Goal: Information Seeking & Learning: Learn about a topic

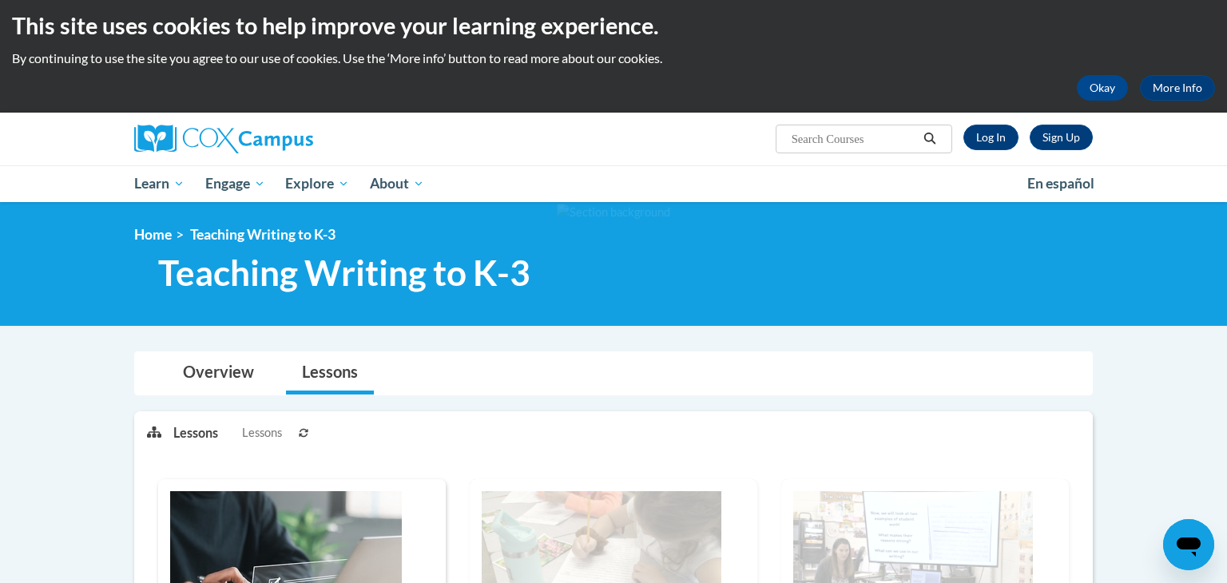
scroll to position [3, 0]
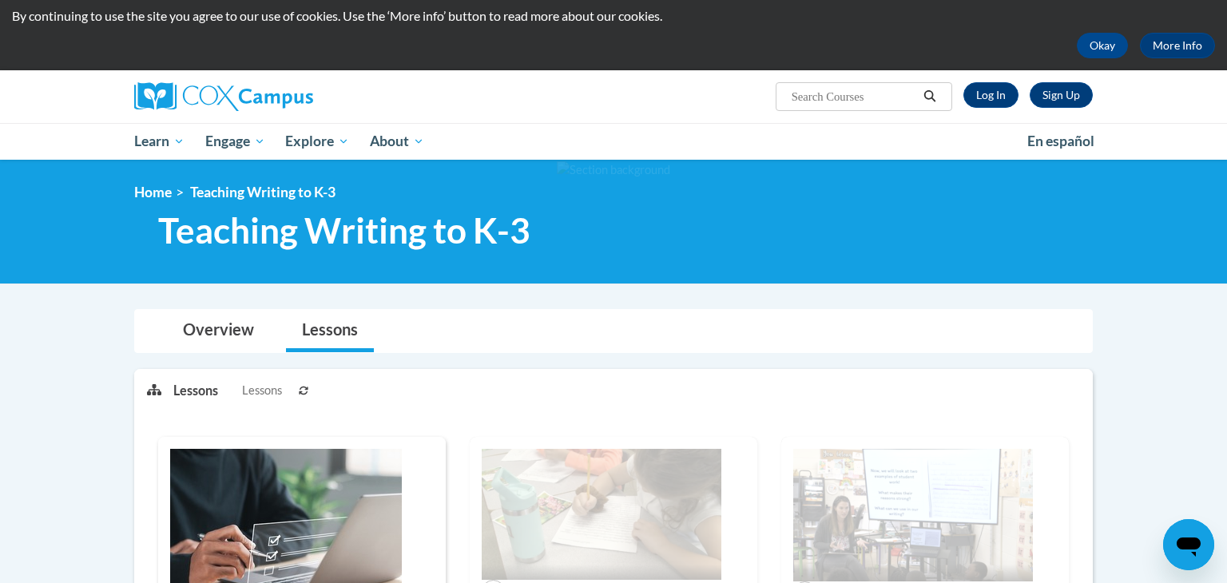
scroll to position [43, 0]
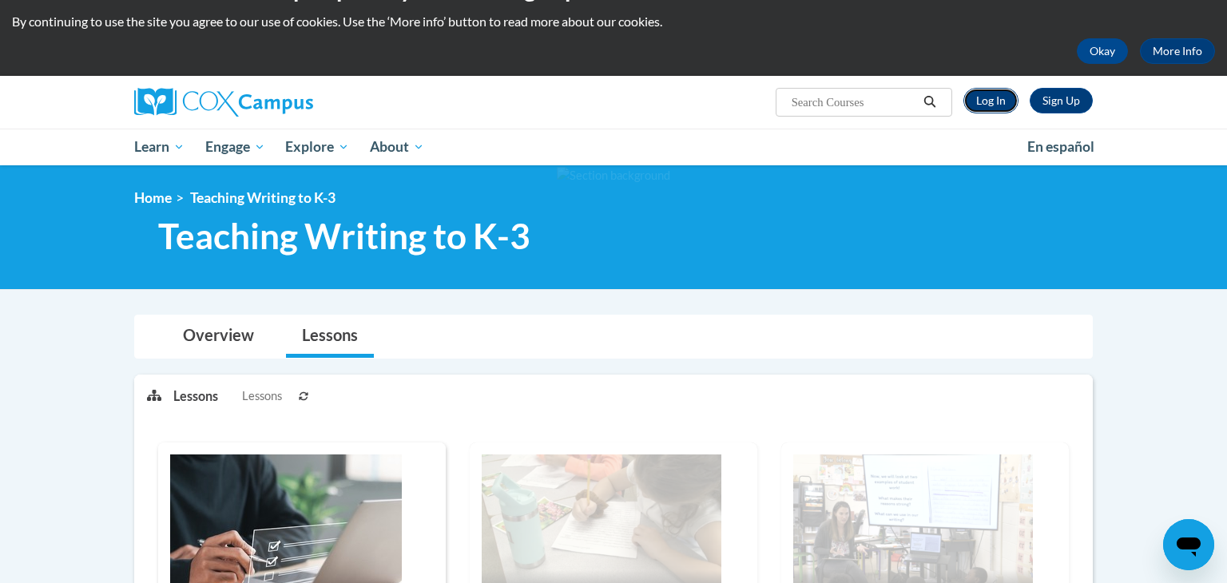
click at [984, 100] on link "Log In" at bounding box center [991, 101] width 55 height 26
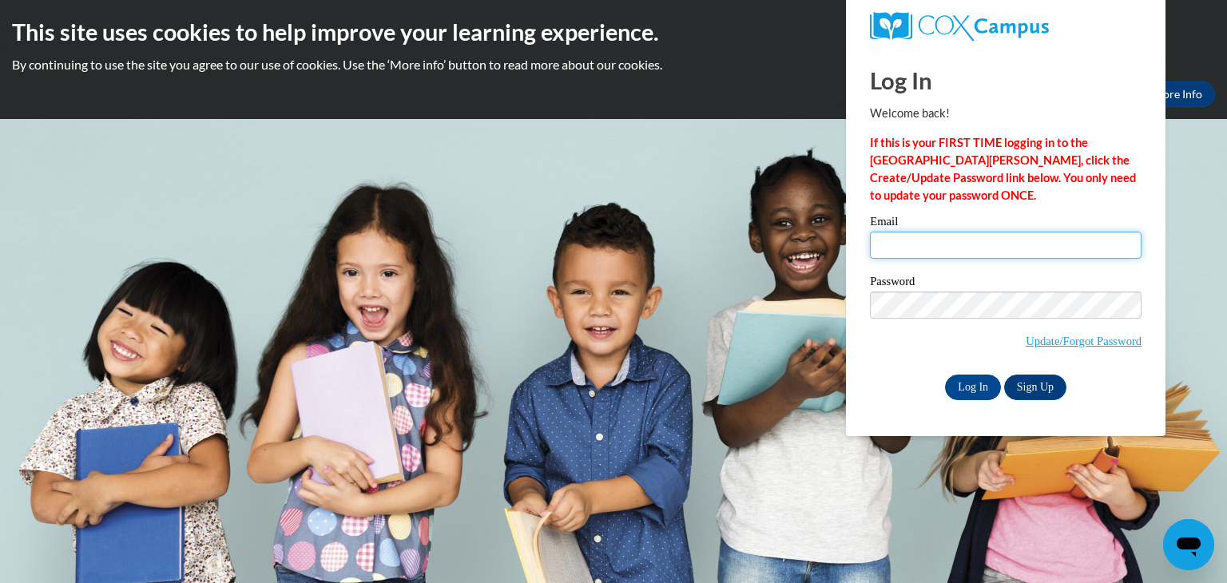
type input "adietman@greenfield.k12.wi.us"
click at [982, 388] on input "Log In" at bounding box center [973, 388] width 56 height 26
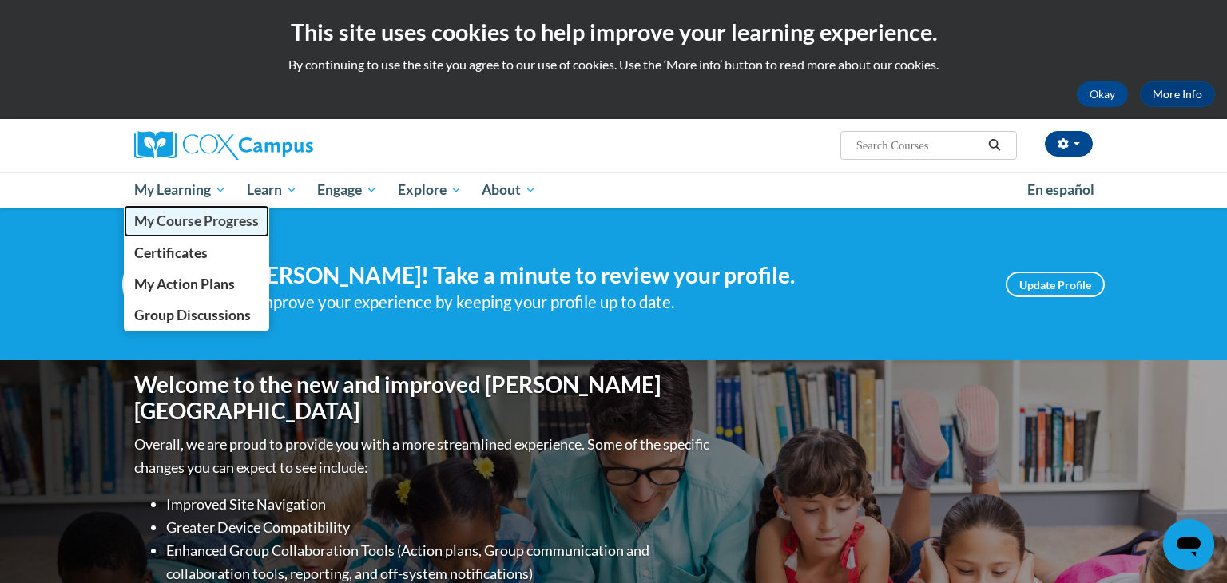
click at [195, 225] on span "My Course Progress" at bounding box center [196, 221] width 125 height 17
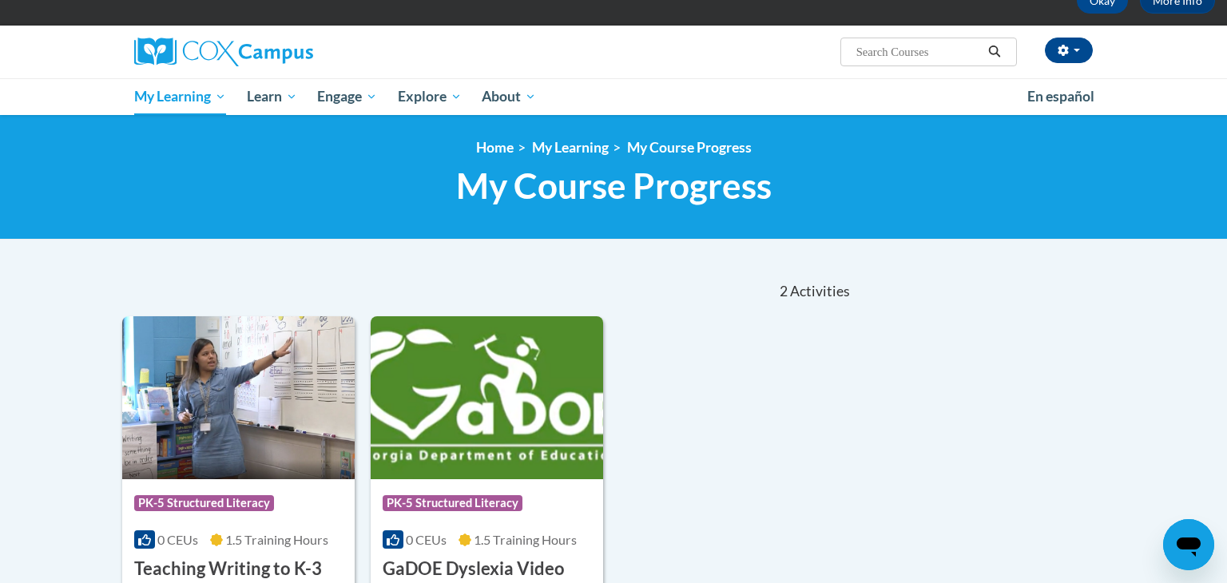
scroll to position [202, 0]
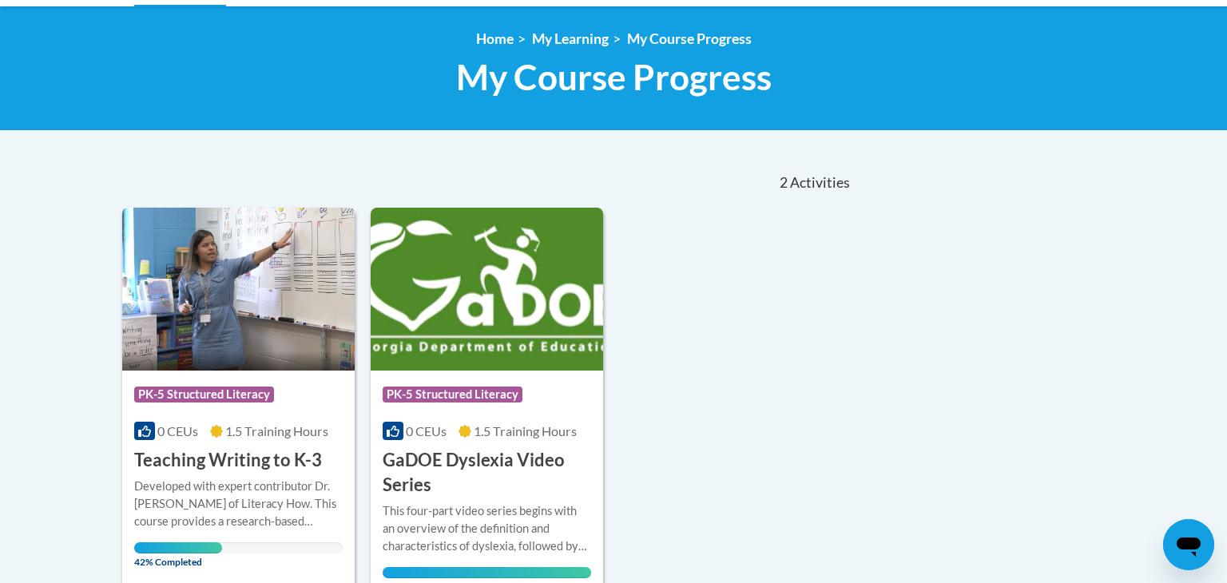
click at [316, 287] on img at bounding box center [238, 289] width 233 height 163
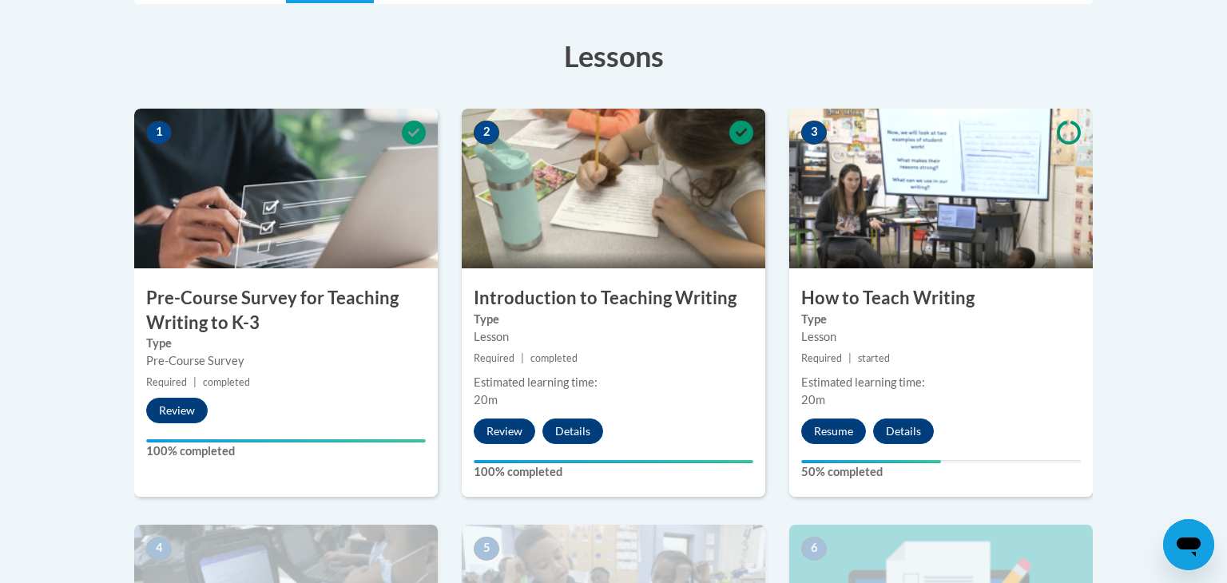
scroll to position [429, 0]
click at [474, 357] on span "Required" at bounding box center [494, 358] width 41 height 12
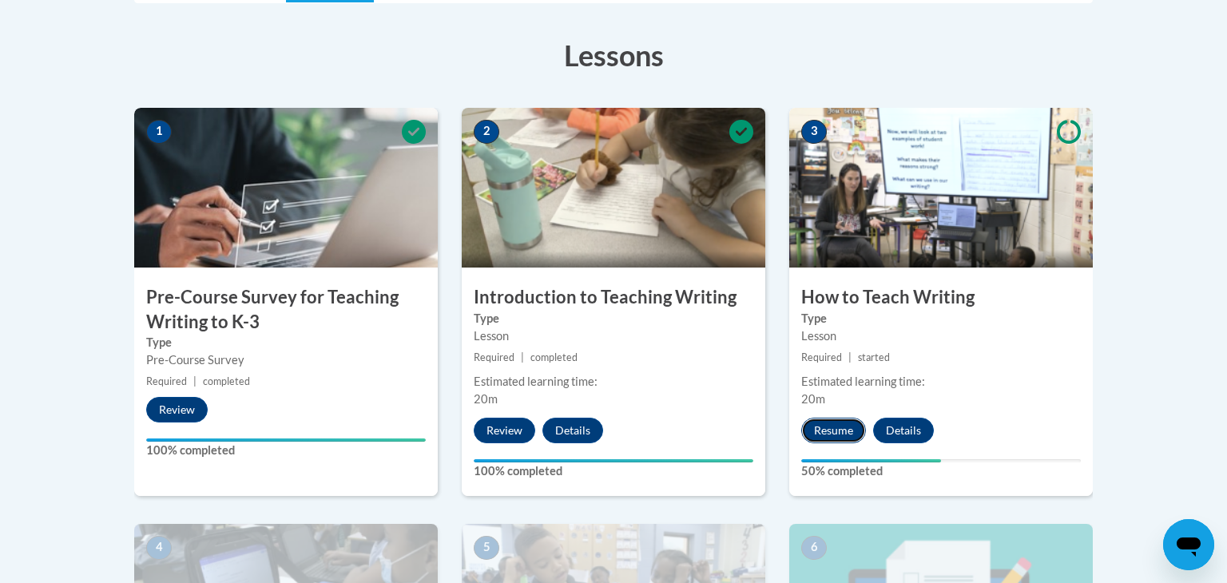
click at [827, 428] on button "Resume" at bounding box center [833, 431] width 65 height 26
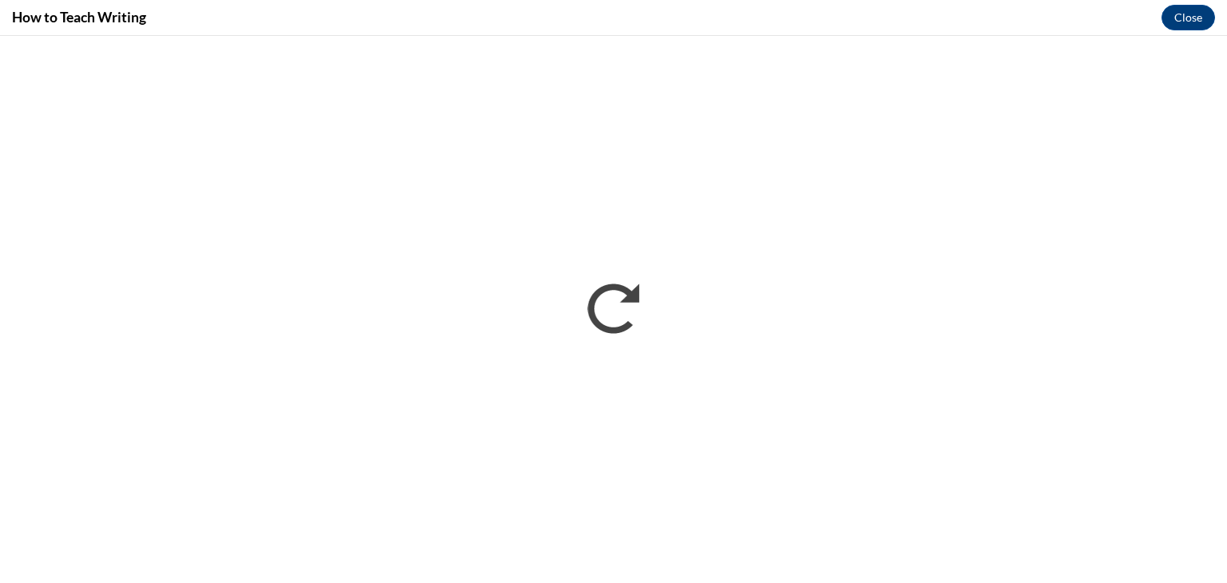
scroll to position [0, 0]
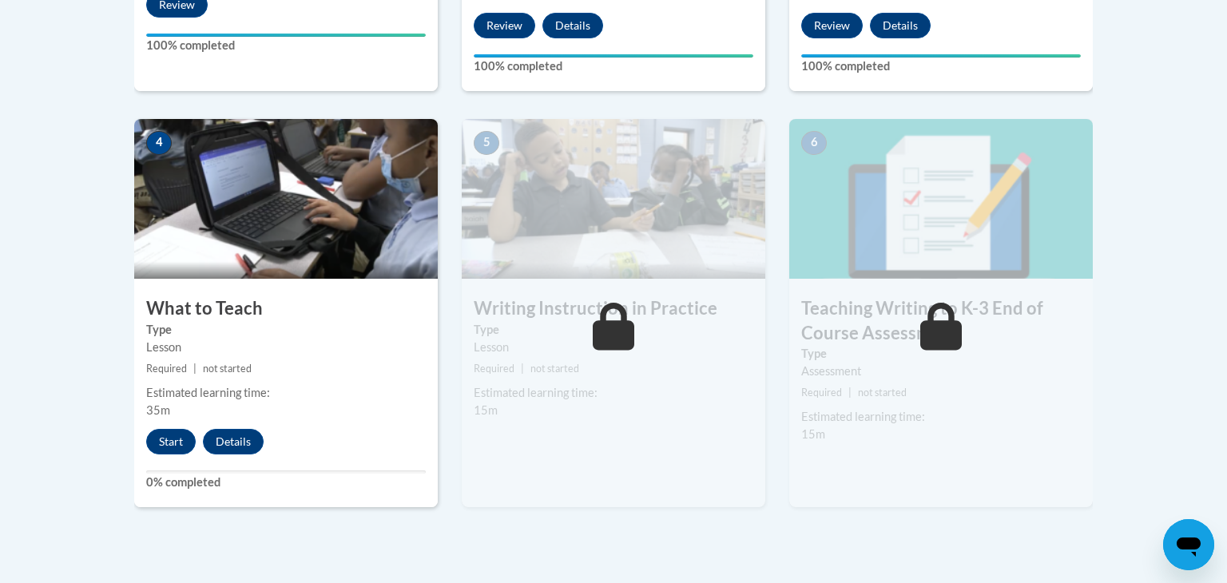
scroll to position [831, 0]
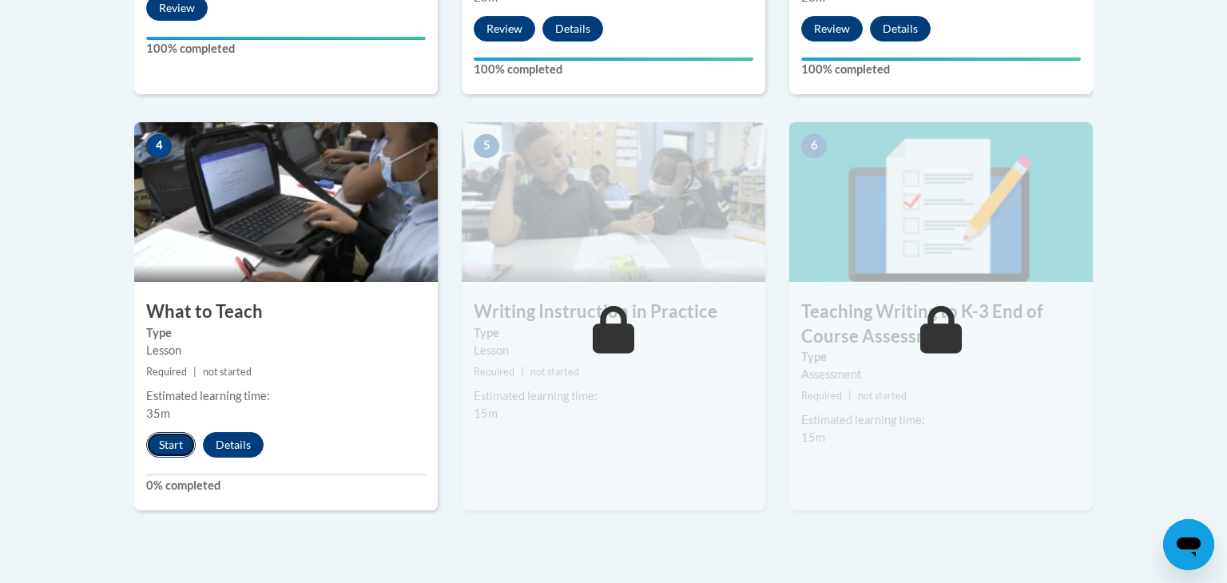
click at [181, 436] on button "Start" at bounding box center [171, 445] width 50 height 26
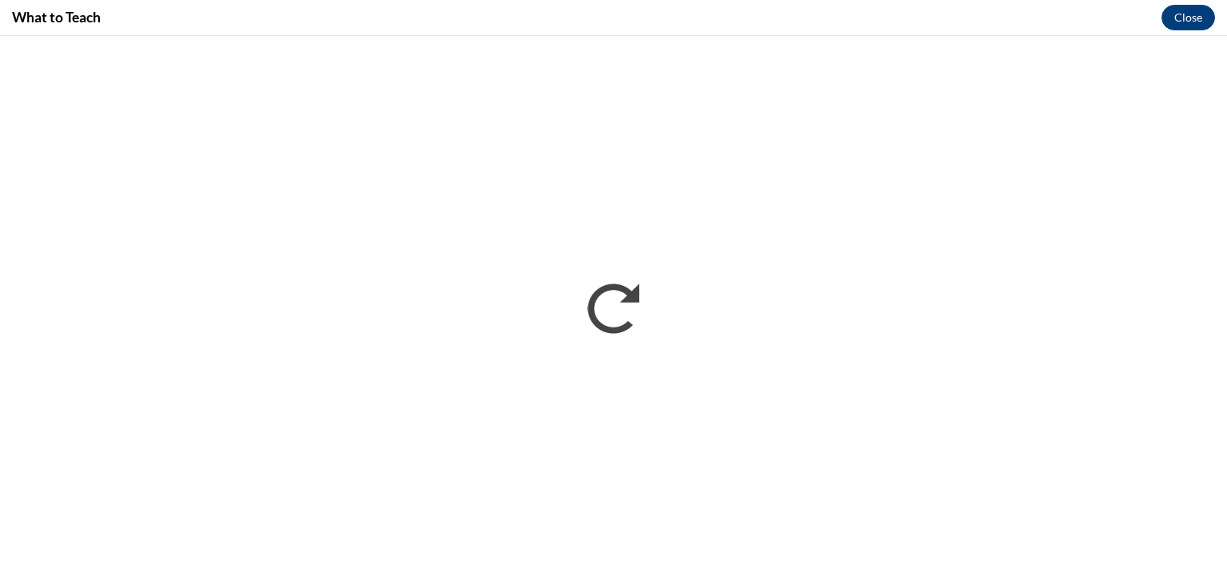
scroll to position [0, 0]
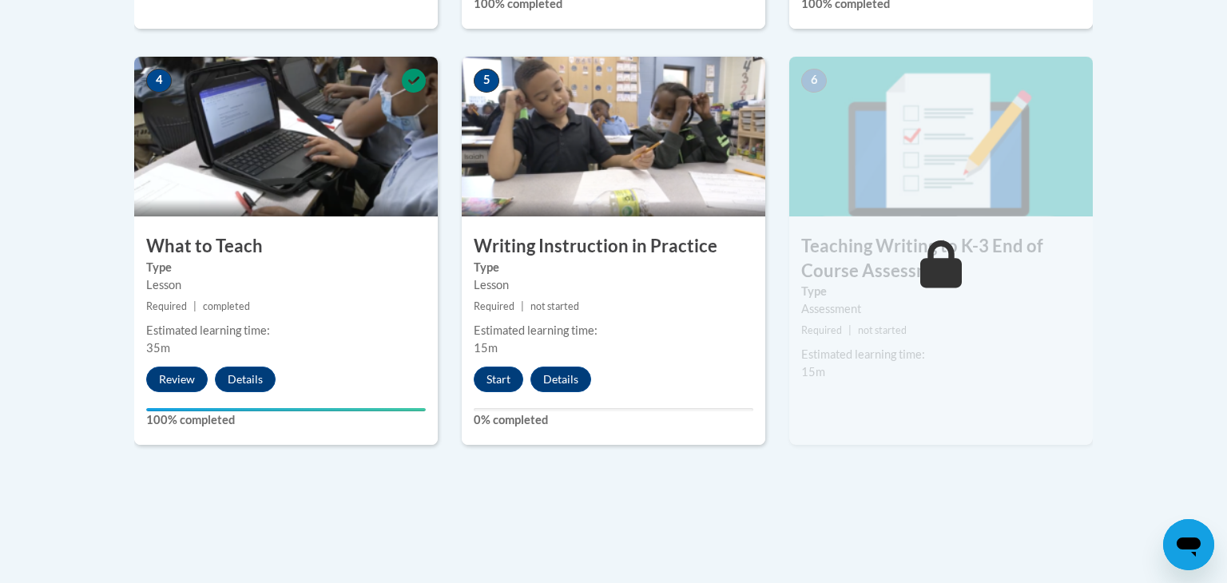
scroll to position [897, 0]
click at [505, 382] on button "Start" at bounding box center [499, 379] width 50 height 26
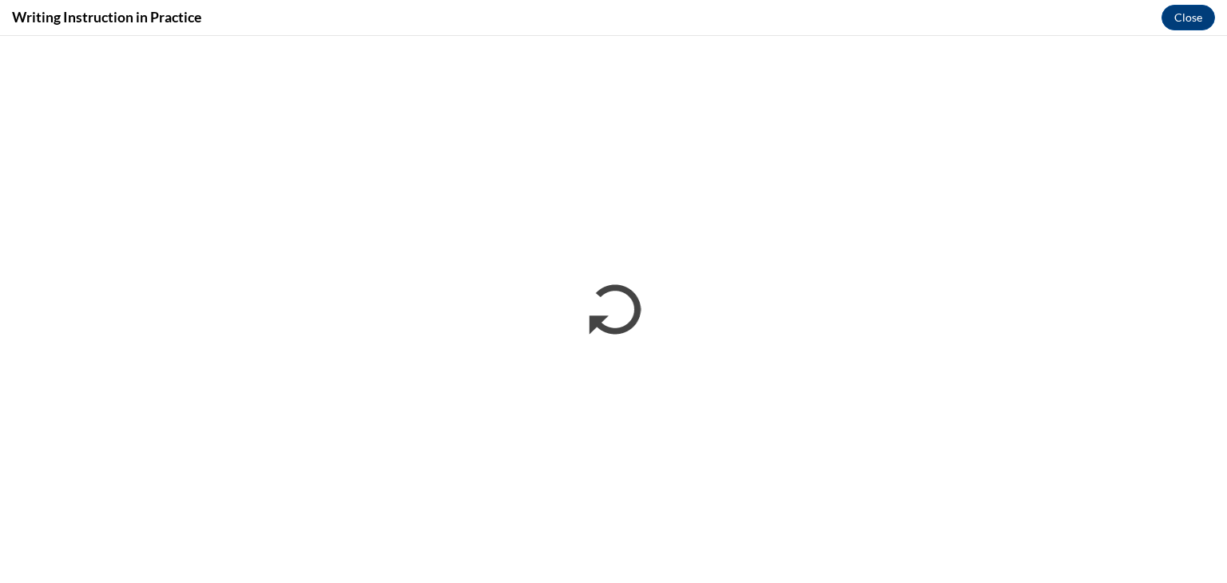
scroll to position [0, 0]
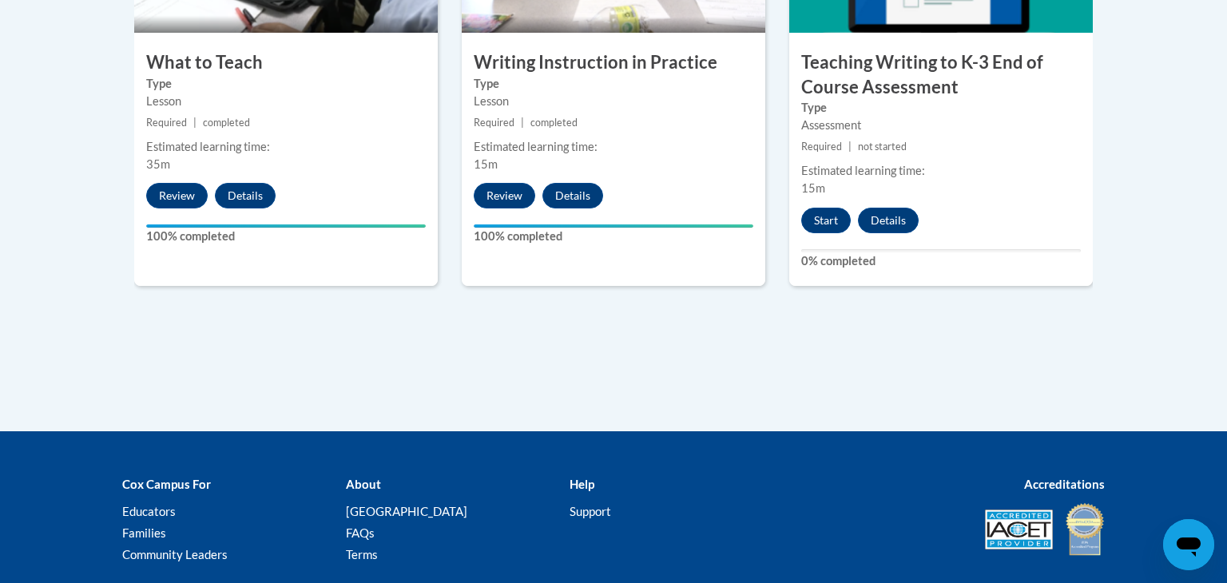
scroll to position [1082, 0]
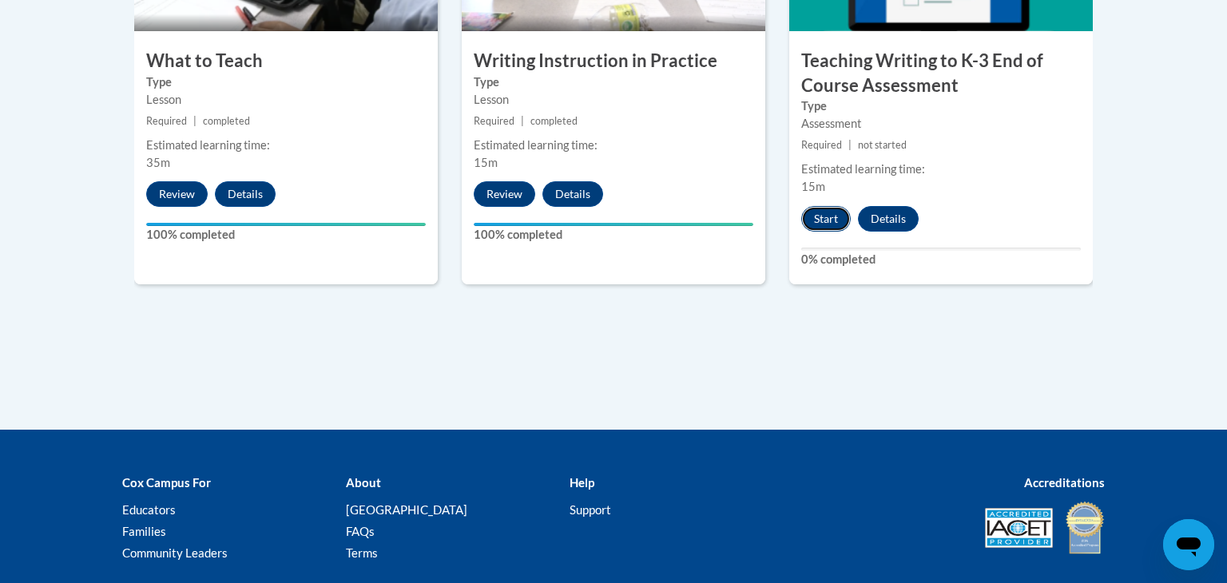
click at [809, 217] on button "Start" at bounding box center [826, 219] width 50 height 26
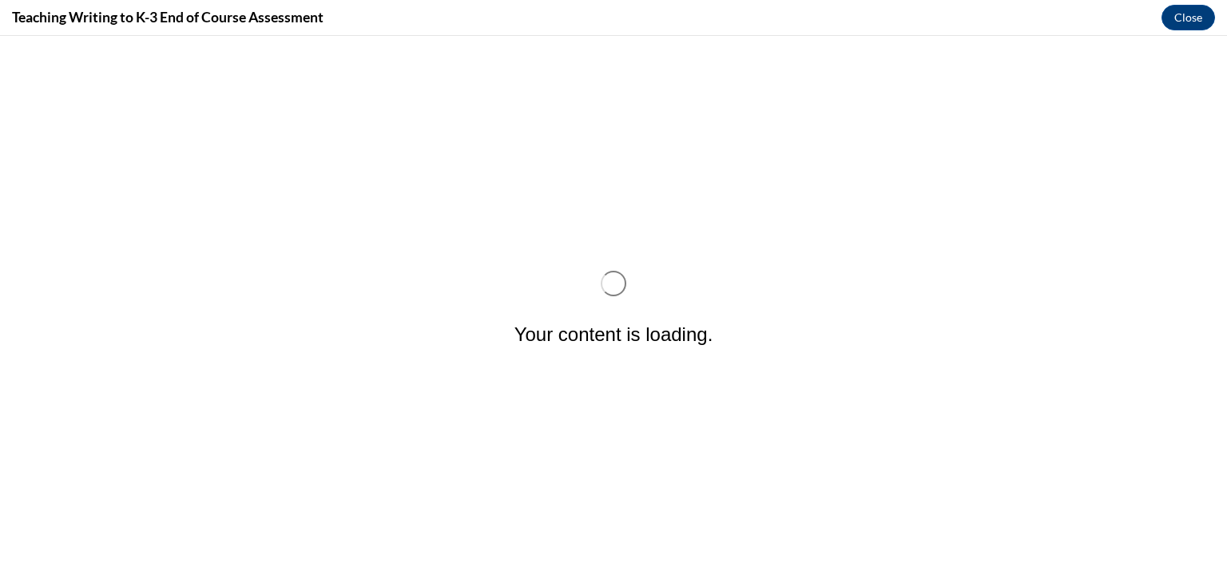
scroll to position [0, 0]
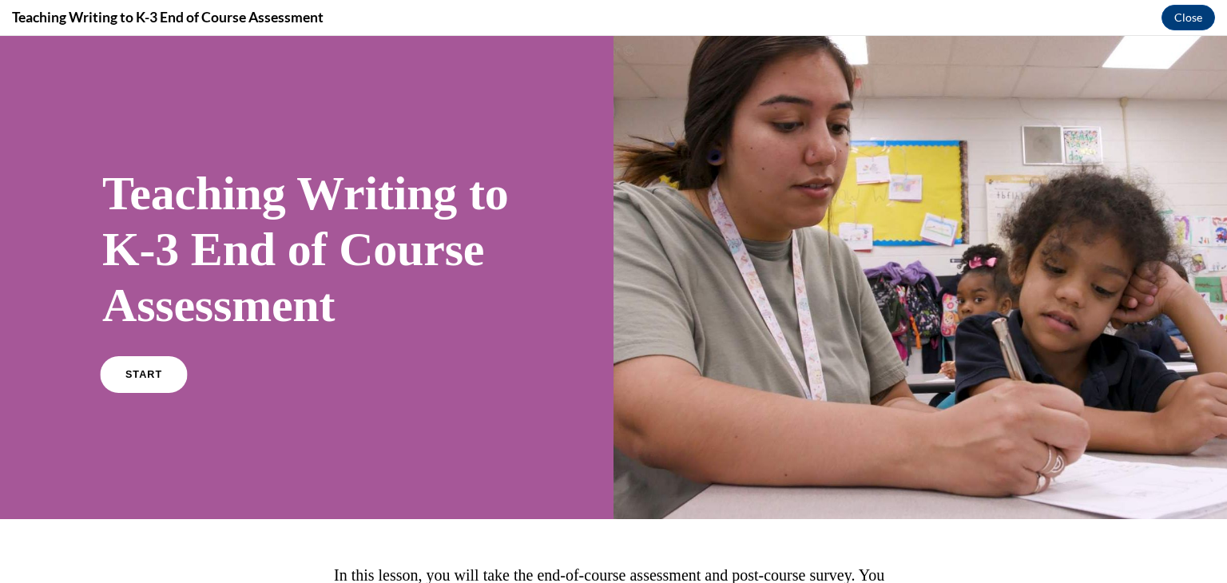
click at [136, 393] on link "START" at bounding box center [143, 374] width 87 height 37
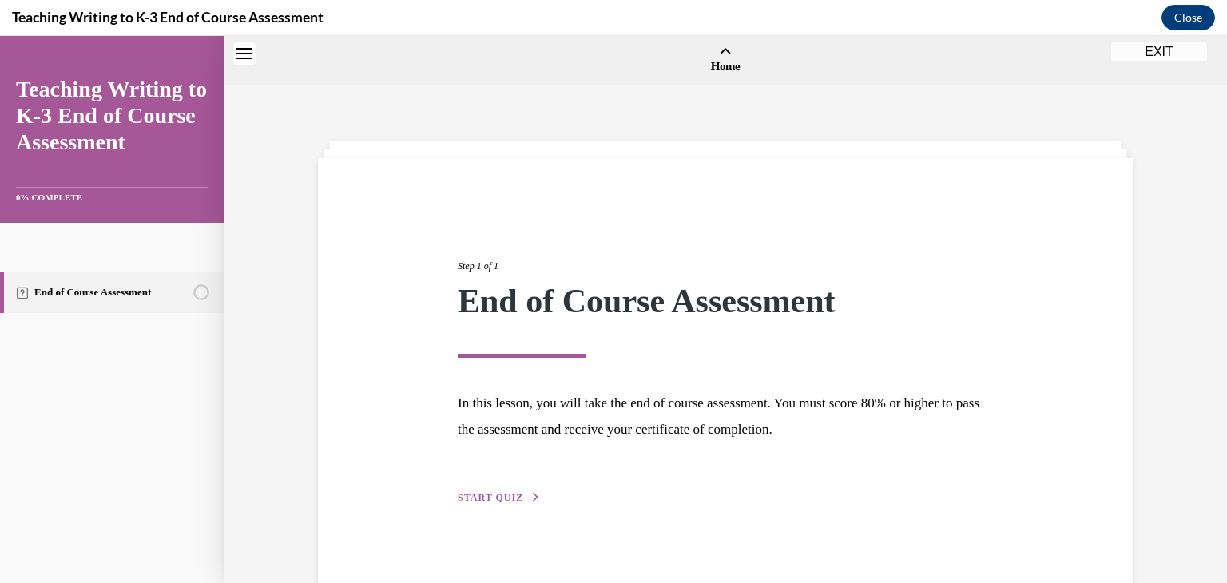
scroll to position [50, 0]
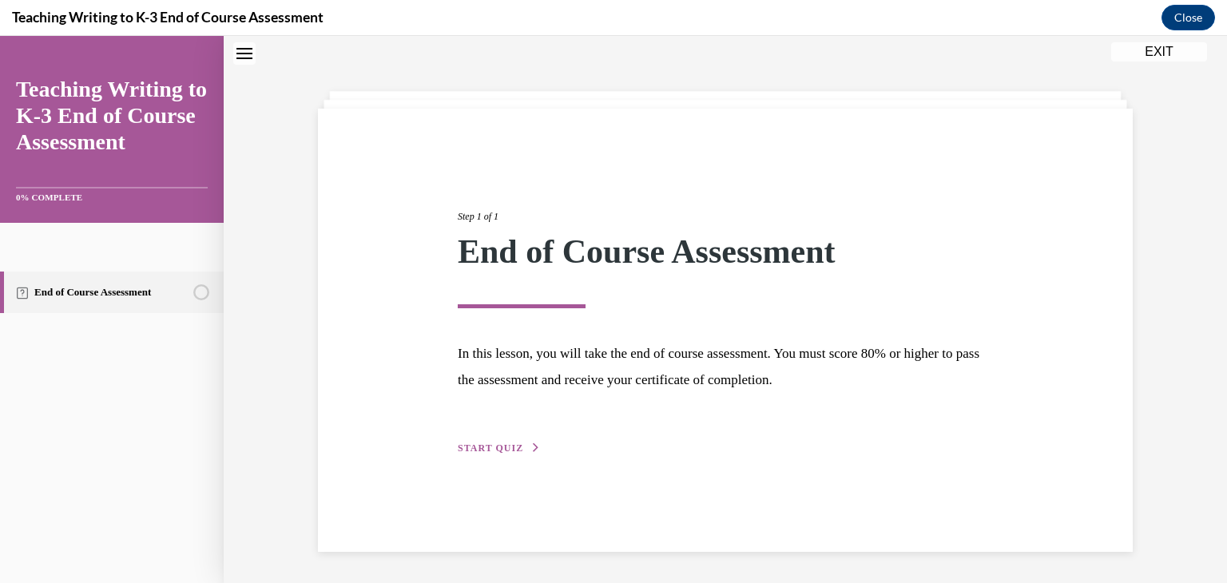
click at [502, 451] on span "START QUIZ" at bounding box center [491, 448] width 66 height 11
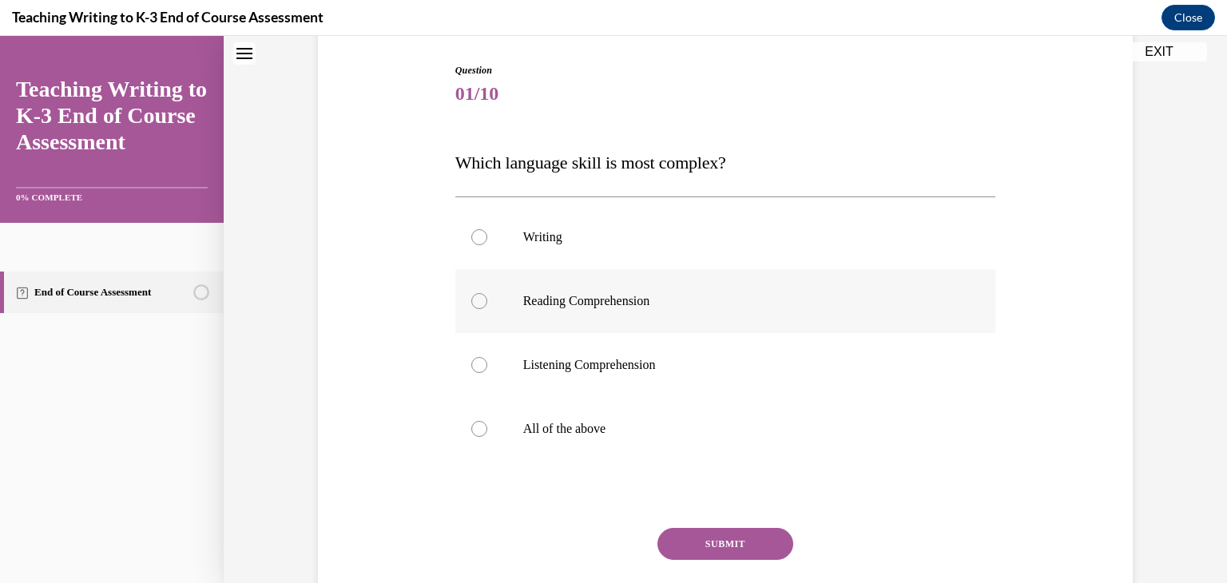
scroll to position [161, 0]
click at [476, 424] on div at bounding box center [479, 427] width 16 height 16
click at [476, 424] on input "All of the above" at bounding box center [479, 427] width 16 height 16
radio input "true"
click at [722, 540] on button "SUBMIT" at bounding box center [726, 543] width 136 height 32
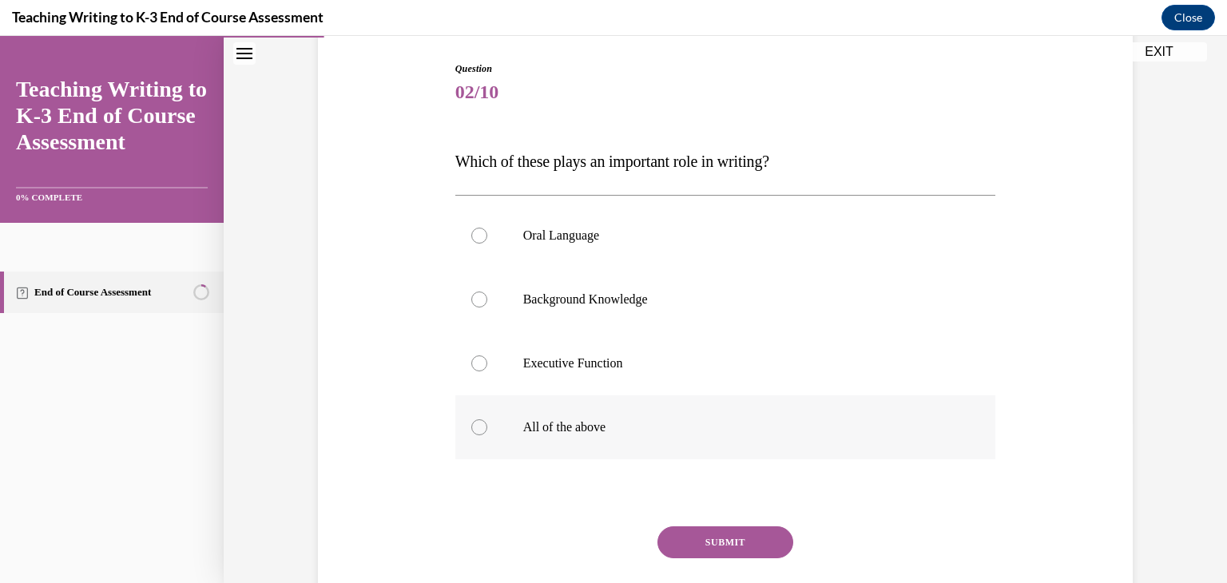
click at [479, 424] on div at bounding box center [479, 427] width 16 height 16
click at [479, 424] on input "All of the above" at bounding box center [479, 427] width 16 height 16
radio input "true"
click at [761, 541] on button "SUBMIT" at bounding box center [726, 543] width 136 height 32
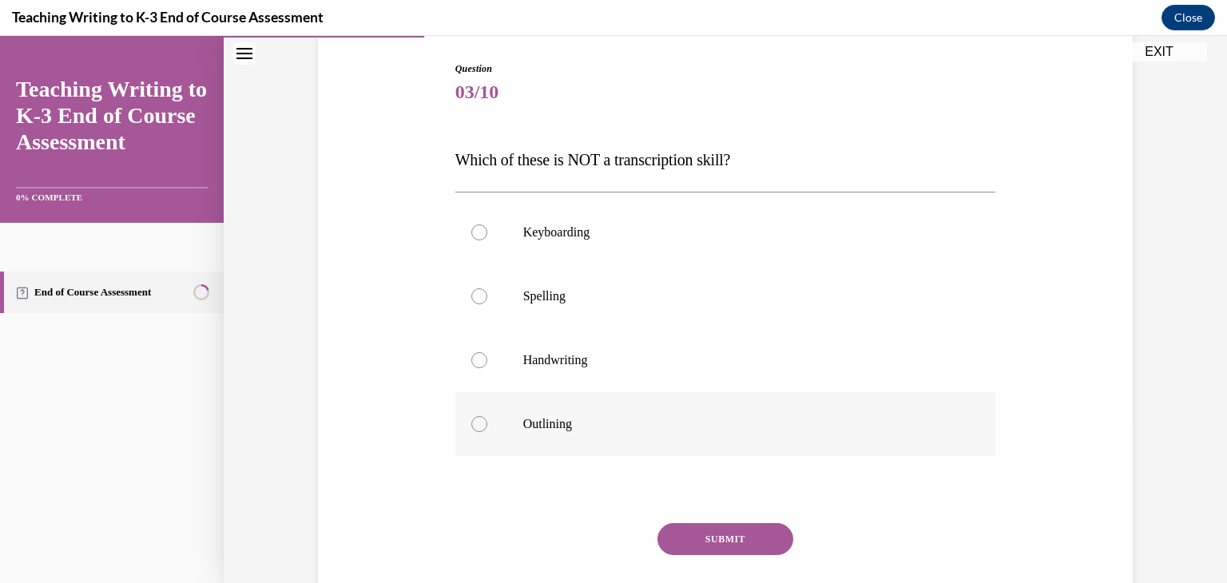
click at [480, 429] on div at bounding box center [479, 424] width 16 height 16
click at [480, 429] on input "Outlining" at bounding box center [479, 424] width 16 height 16
radio input "true"
click at [710, 548] on button "SUBMIT" at bounding box center [726, 539] width 136 height 32
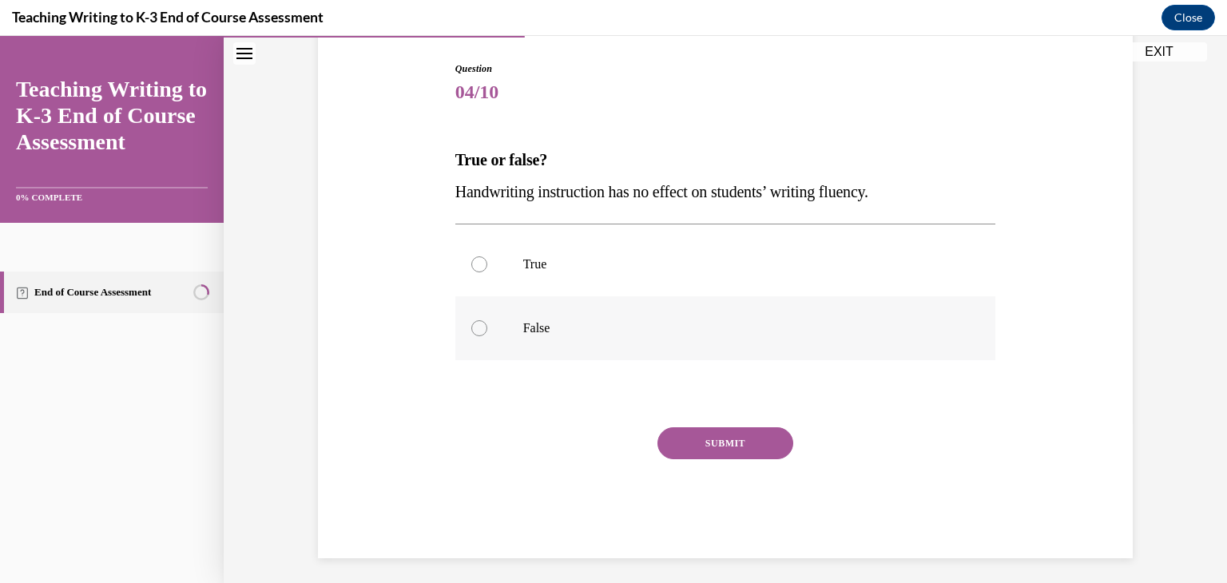
click at [471, 326] on div at bounding box center [479, 328] width 16 height 16
click at [471, 326] on input "False" at bounding box center [479, 328] width 16 height 16
radio input "true"
click at [739, 457] on button "SUBMIT" at bounding box center [726, 443] width 136 height 32
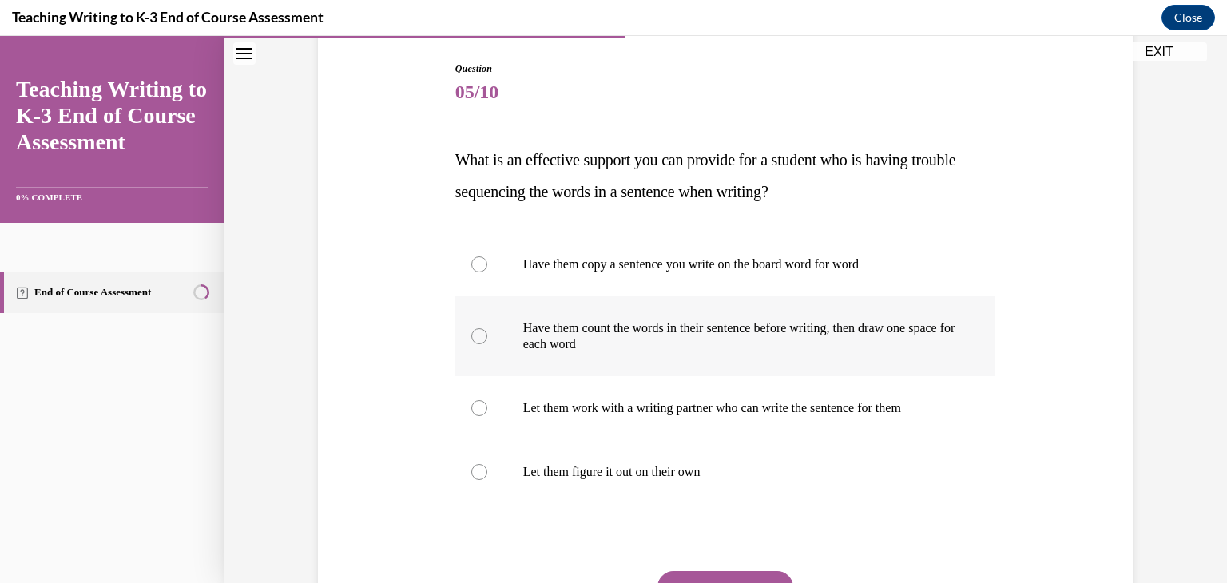
click at [479, 344] on label "Have them count the words in their sentence before writing, then draw one space…" at bounding box center [725, 336] width 541 height 80
click at [479, 344] on input "Have them count the words in their sentence before writing, then draw one space…" at bounding box center [479, 336] width 16 height 16
radio input "true"
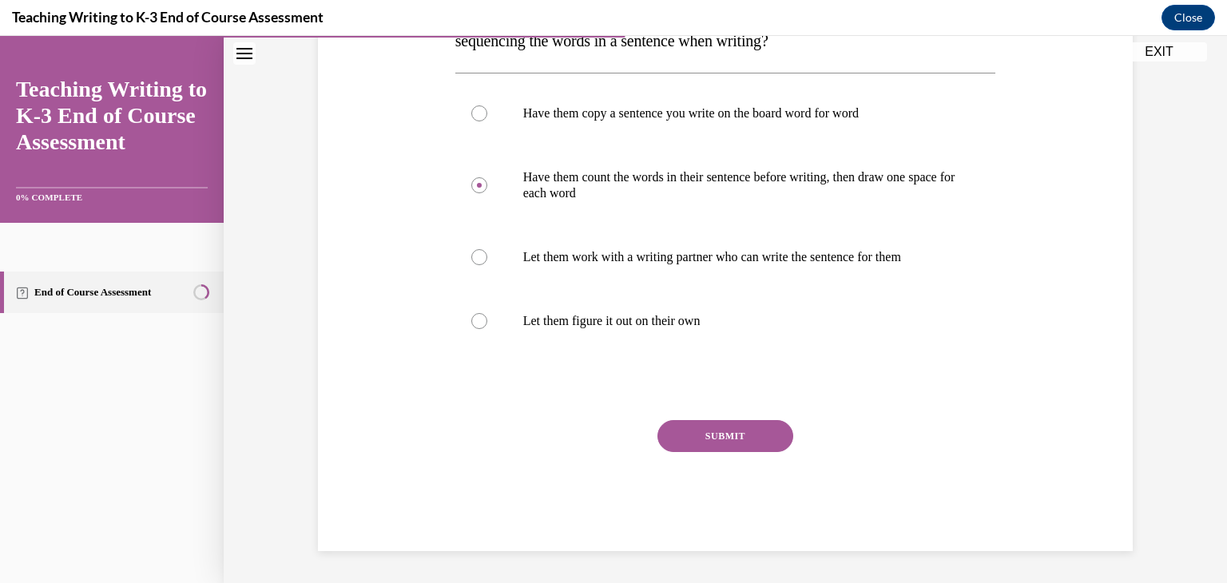
click at [704, 444] on button "SUBMIT" at bounding box center [726, 436] width 136 height 32
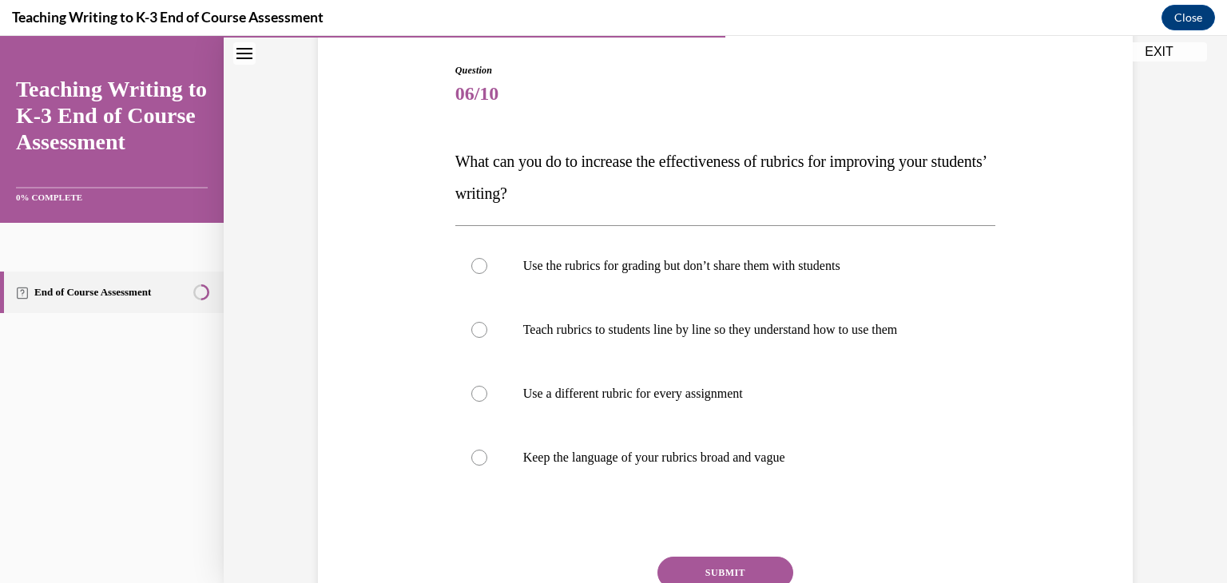
scroll to position [162, 0]
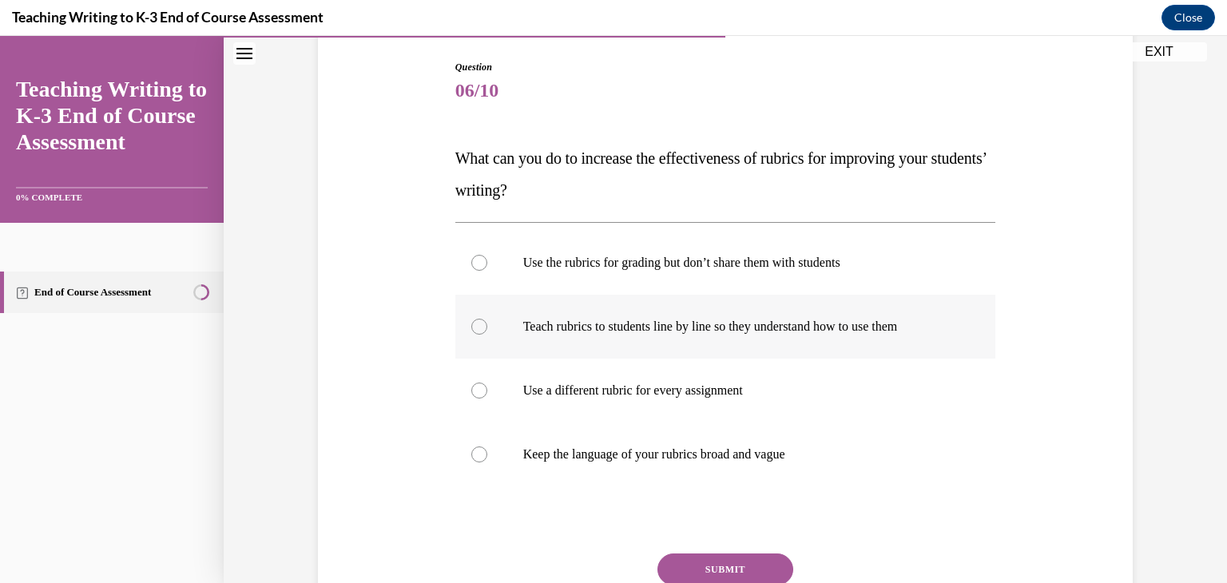
click at [484, 327] on div at bounding box center [479, 327] width 16 height 16
click at [484, 327] on input "Teach rubrics to students line by line so they understand how to use them" at bounding box center [479, 327] width 16 height 16
radio input "true"
click at [734, 565] on button "SUBMIT" at bounding box center [726, 570] width 136 height 32
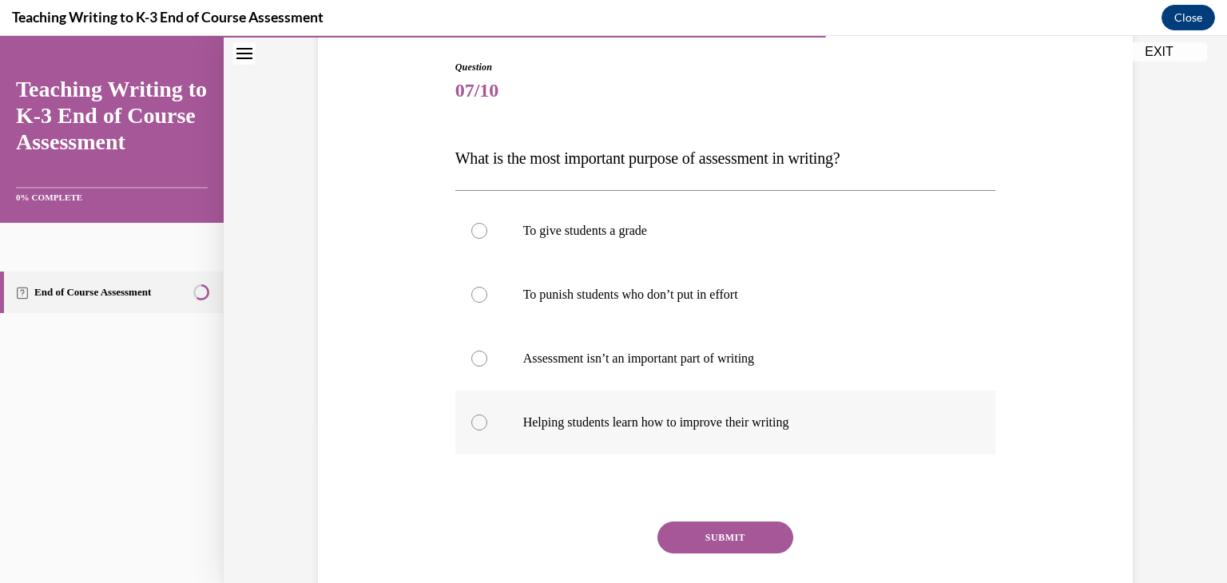
click at [475, 422] on div at bounding box center [479, 423] width 16 height 16
click at [475, 422] on input "Helping students learn how to improve their writing" at bounding box center [479, 423] width 16 height 16
radio input "true"
click at [698, 537] on button "SUBMIT" at bounding box center [726, 538] width 136 height 32
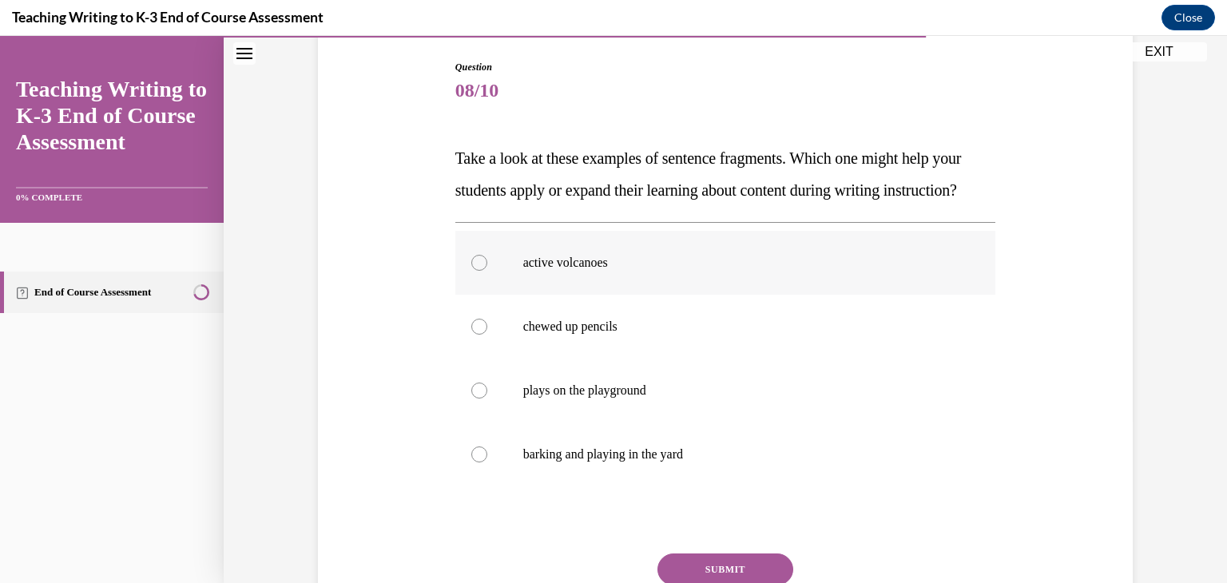
click at [483, 271] on div at bounding box center [479, 263] width 16 height 16
click at [483, 271] on input "active volcanoes" at bounding box center [479, 263] width 16 height 16
radio input "true"
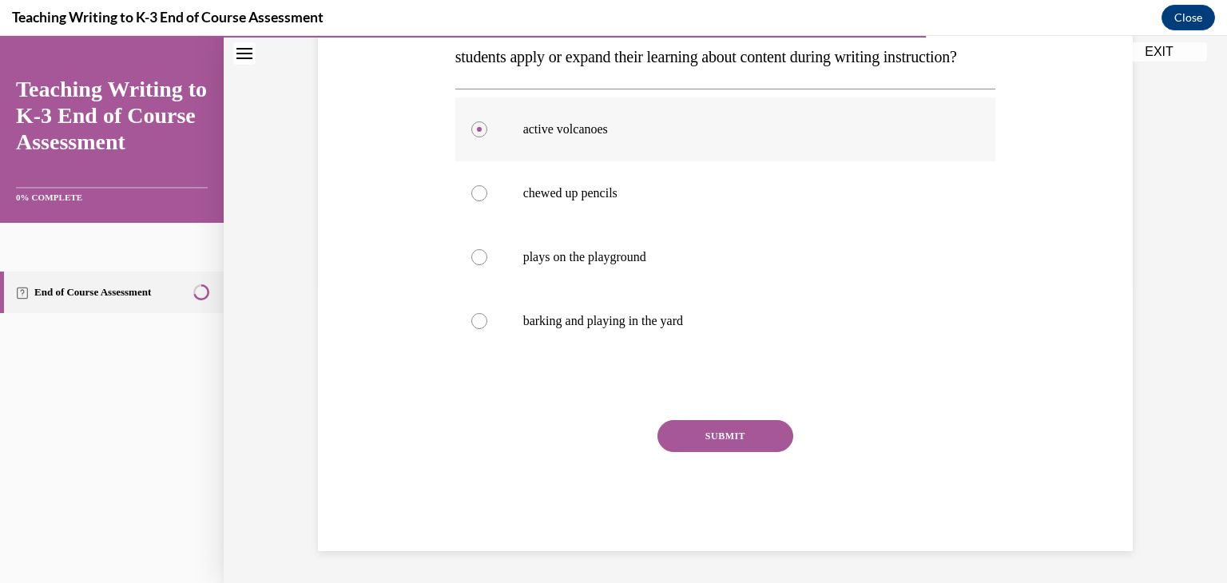
scroll to position [328, 0]
click at [750, 424] on button "SUBMIT" at bounding box center [726, 436] width 136 height 32
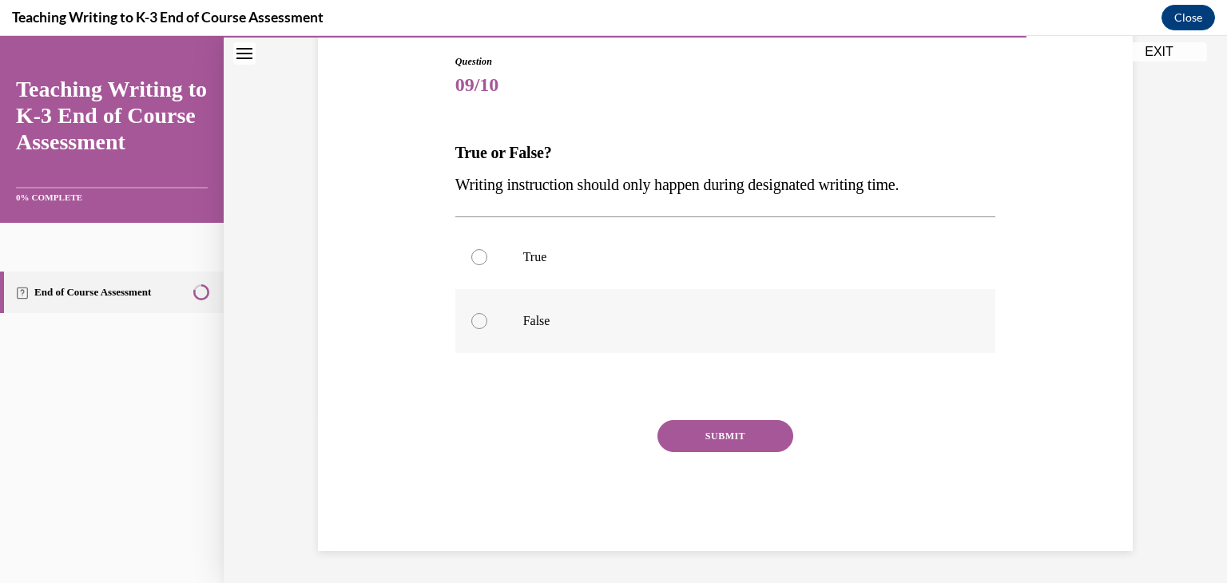
click at [481, 318] on div at bounding box center [479, 321] width 16 height 16
click at [481, 318] on input "False" at bounding box center [479, 321] width 16 height 16
radio input "true"
click at [712, 432] on button "SUBMIT" at bounding box center [726, 436] width 136 height 32
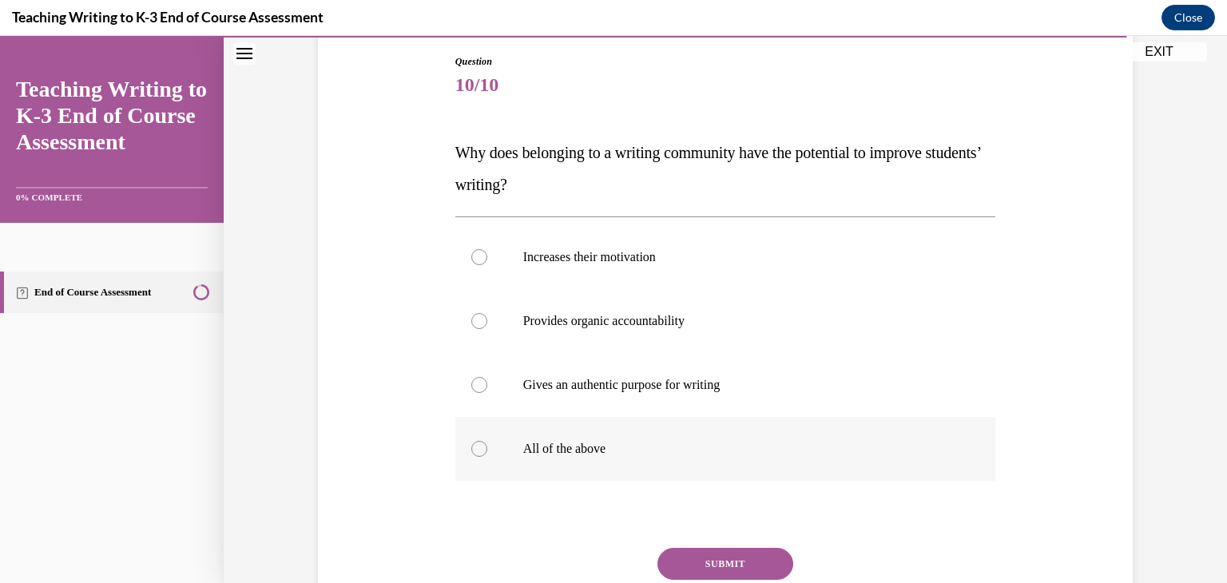
click at [491, 447] on label "All of the above" at bounding box center [725, 449] width 541 height 64
click at [487, 447] on input "All of the above" at bounding box center [479, 449] width 16 height 16
radio input "true"
click at [746, 563] on button "SUBMIT" at bounding box center [726, 564] width 136 height 32
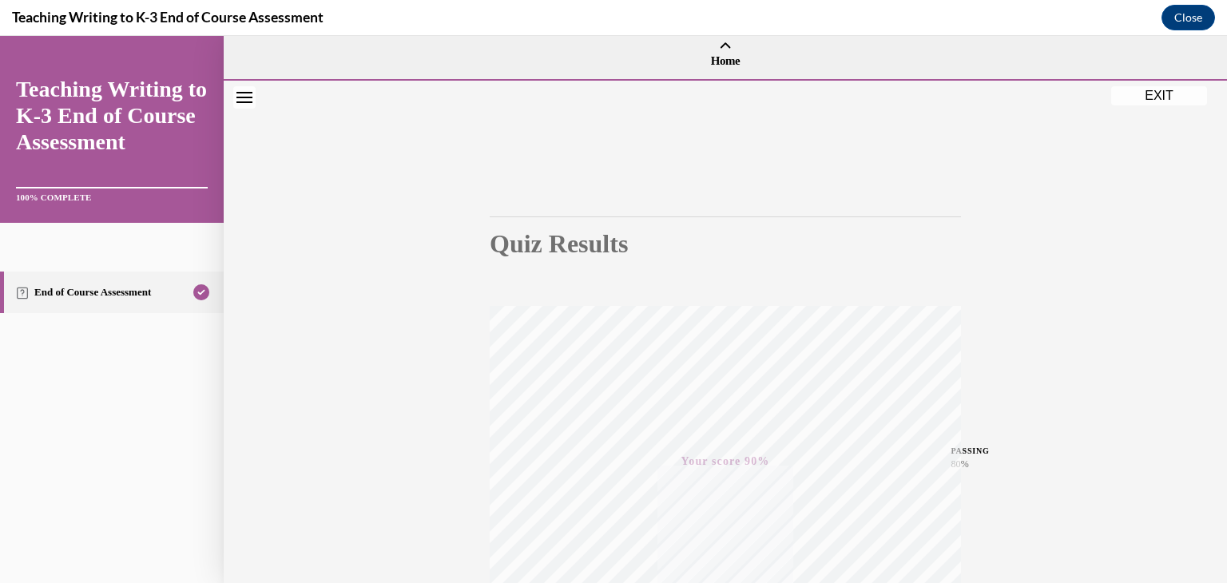
scroll to position [272, 0]
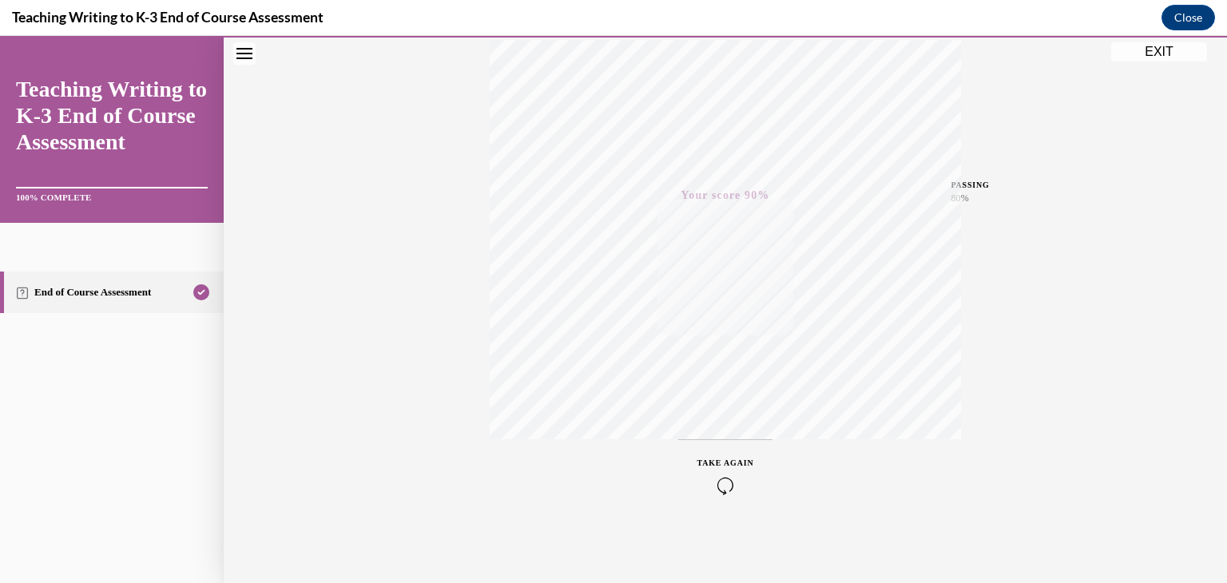
click at [1153, 52] on button "EXIT" at bounding box center [1159, 51] width 96 height 19
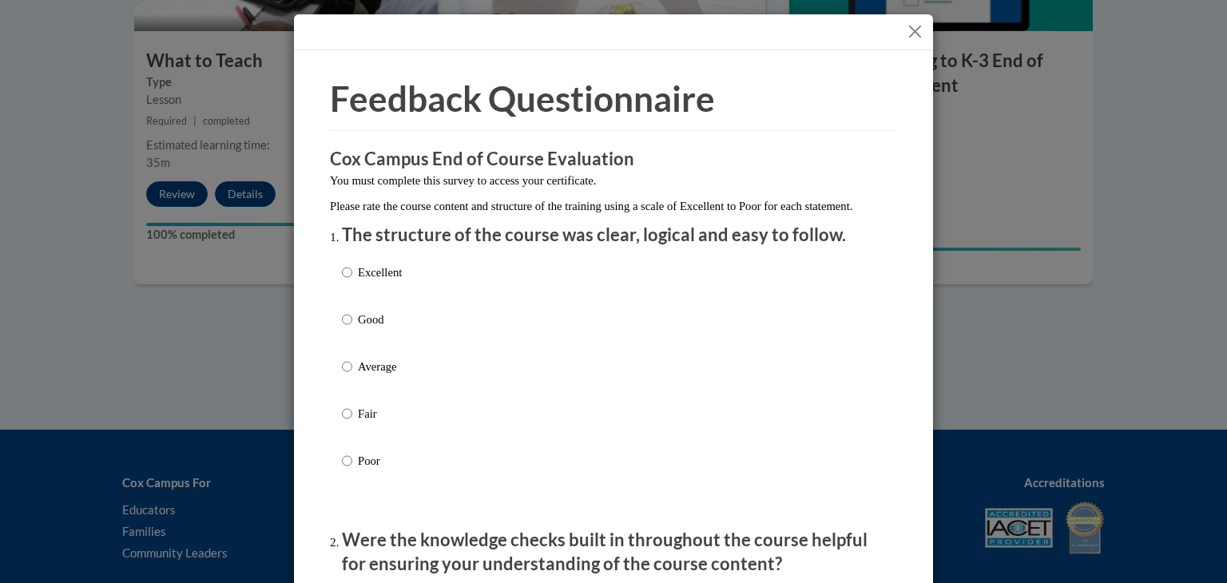
click at [913, 31] on button "Close" at bounding box center [915, 32] width 20 height 20
